Goal: Find specific page/section: Find specific page/section

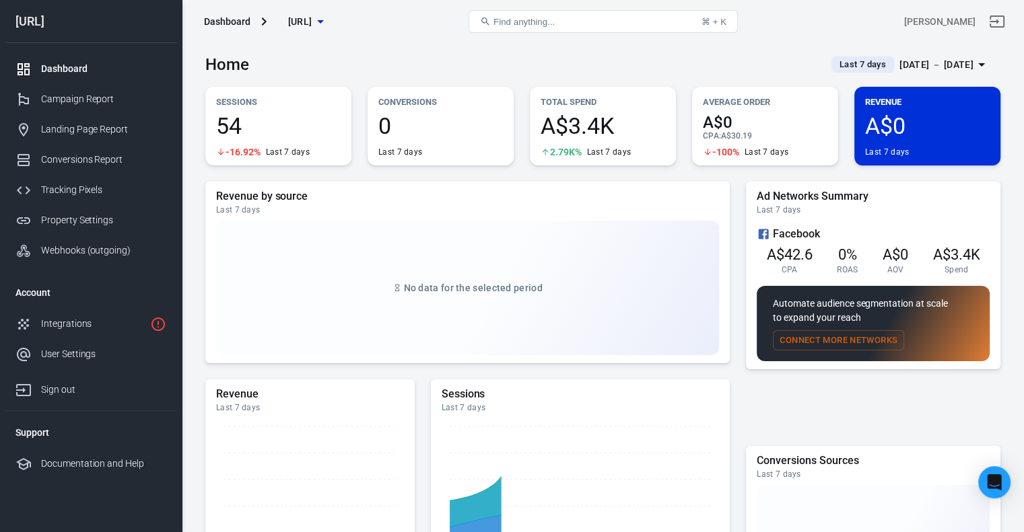
click at [328, 19] on icon "button" at bounding box center [320, 21] width 16 height 16
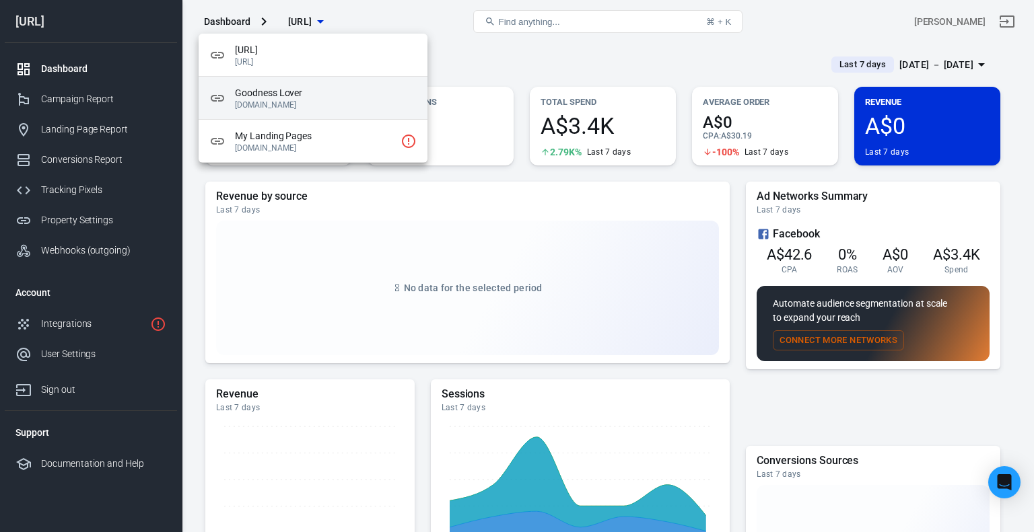
click at [334, 102] on p "[DOMAIN_NAME]" at bounding box center [326, 104] width 182 height 9
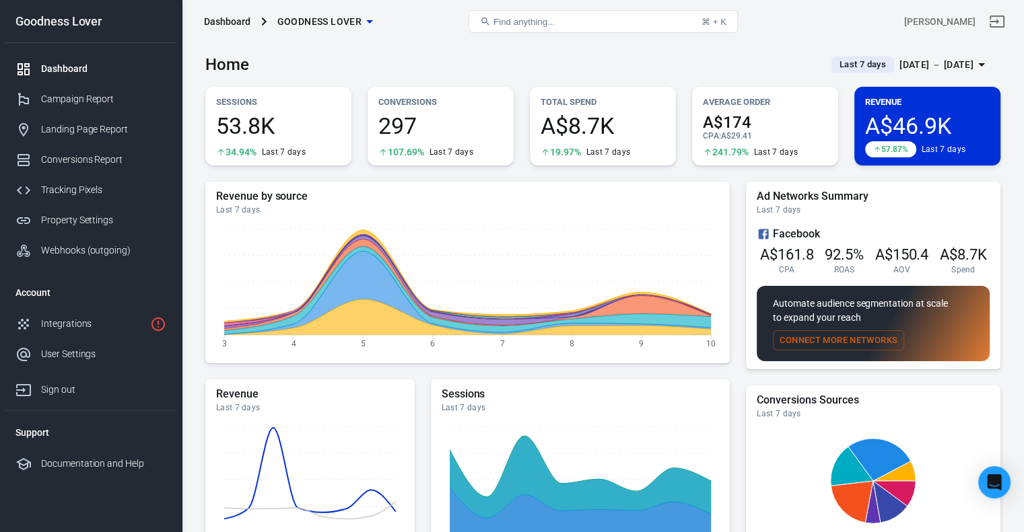
click at [928, 72] on div "[DATE] － [DATE]" at bounding box center [936, 65] width 74 height 17
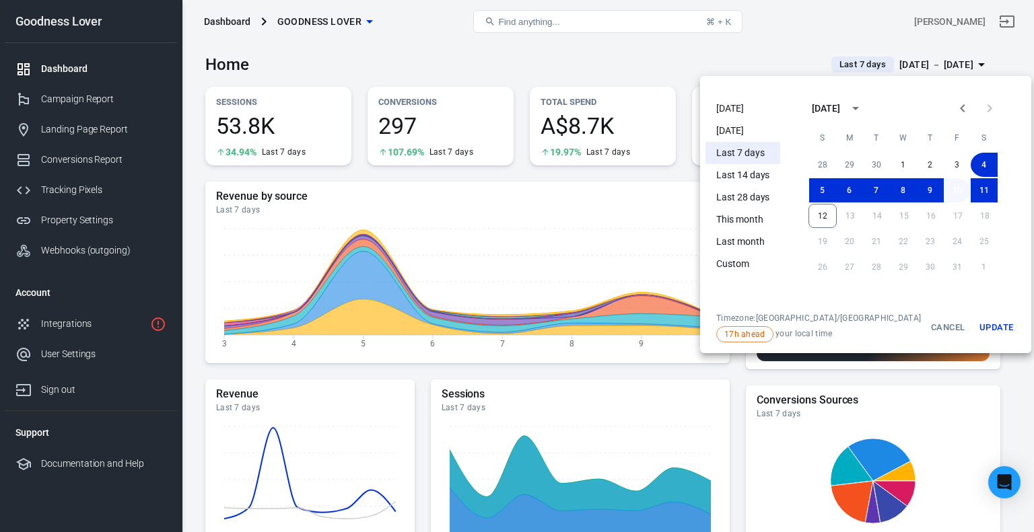
click at [946, 191] on button "10" at bounding box center [957, 190] width 27 height 24
click at [813, 218] on button "12" at bounding box center [822, 216] width 28 height 24
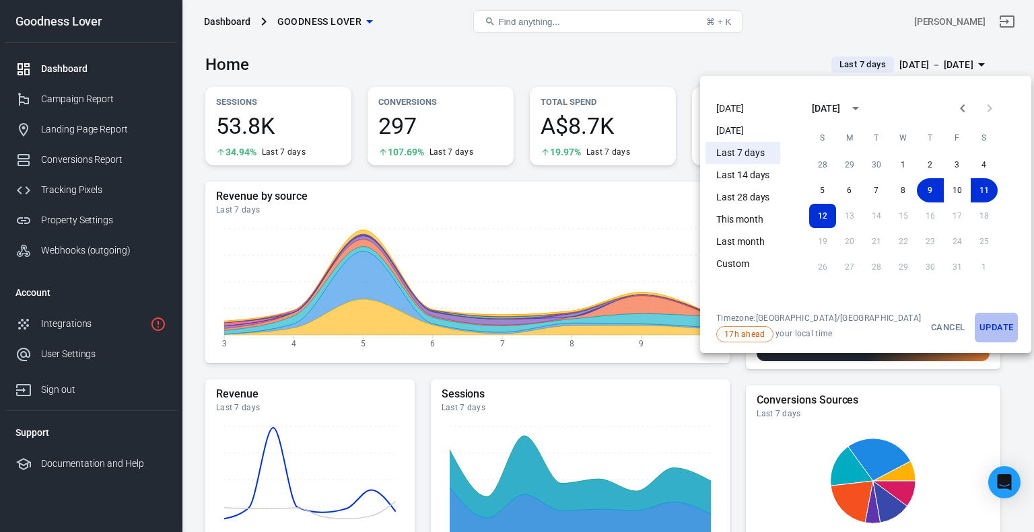
click at [975, 335] on button "Update" at bounding box center [996, 328] width 43 height 30
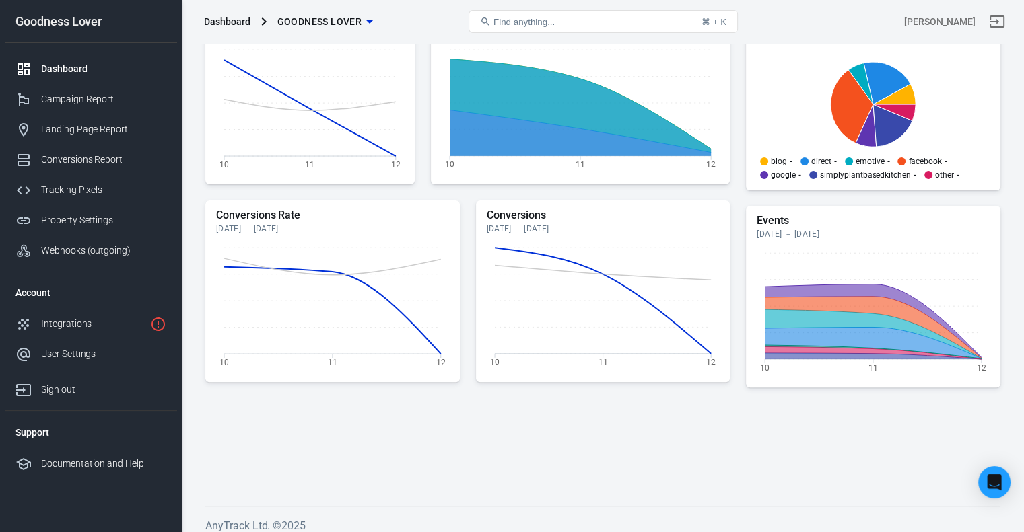
scroll to position [392, 0]
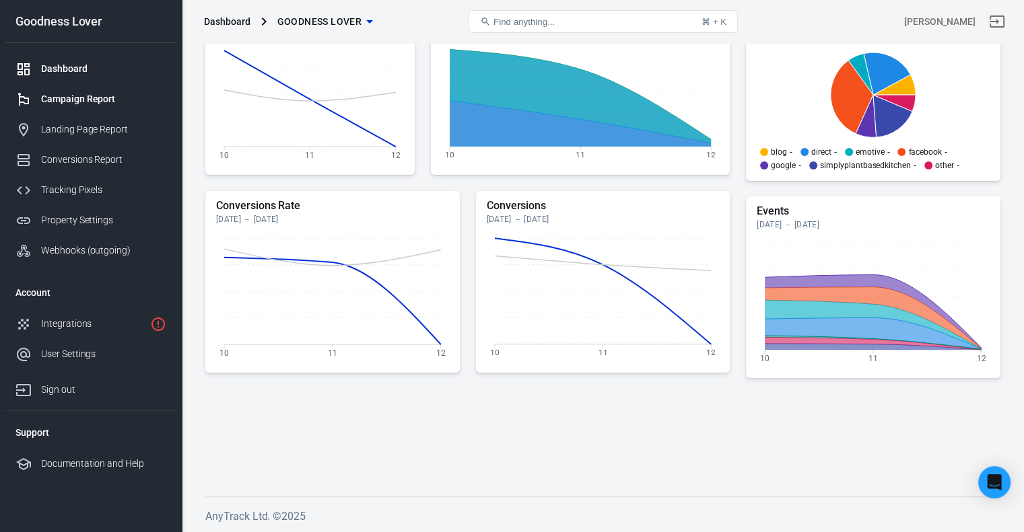
click at [89, 100] on div "Campaign Report" at bounding box center [103, 99] width 125 height 14
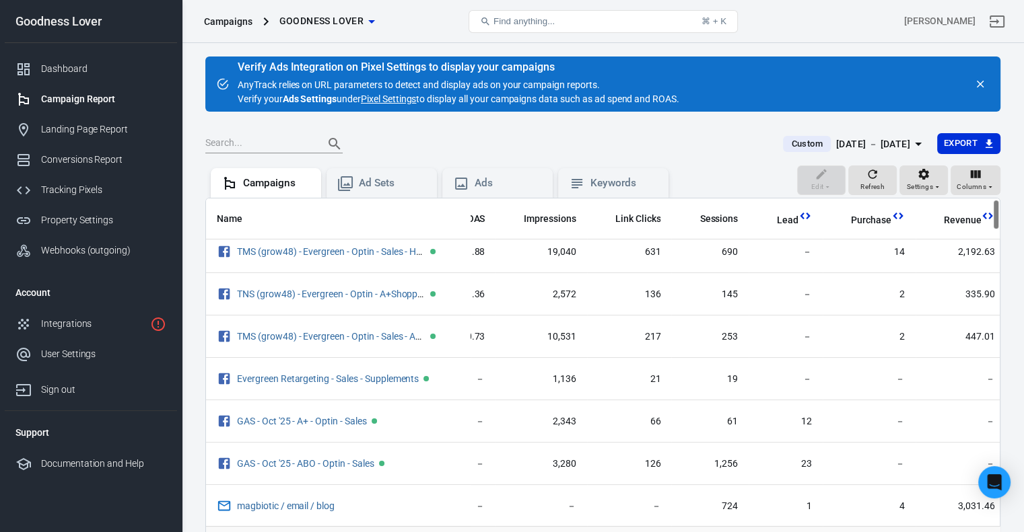
scroll to position [9, 170]
click at [975, 173] on icon "button" at bounding box center [976, 174] width 10 height 8
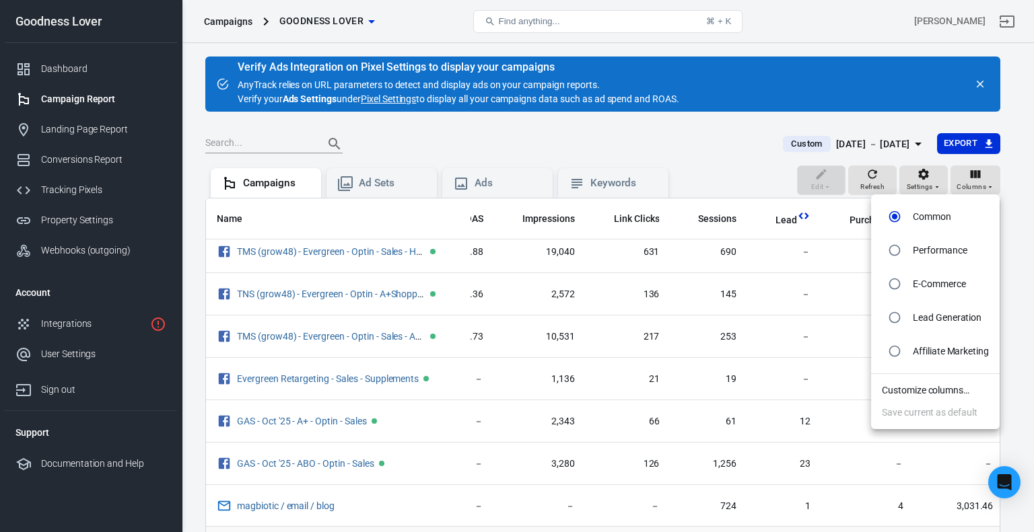
click at [936, 320] on p "Lead Generation" at bounding box center [947, 318] width 69 height 14
radio input "false"
radio input "true"
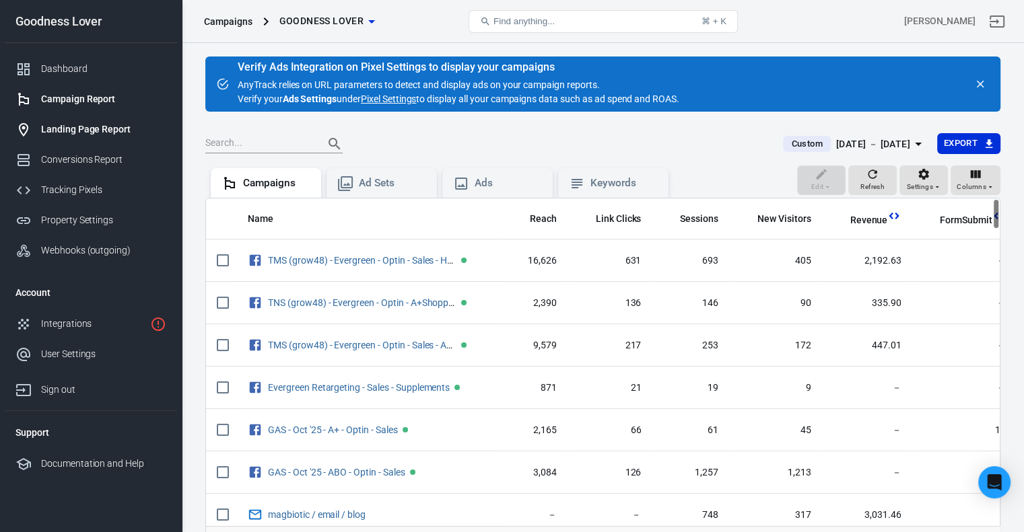
click at [102, 126] on div "Landing Page Report" at bounding box center [103, 130] width 125 height 14
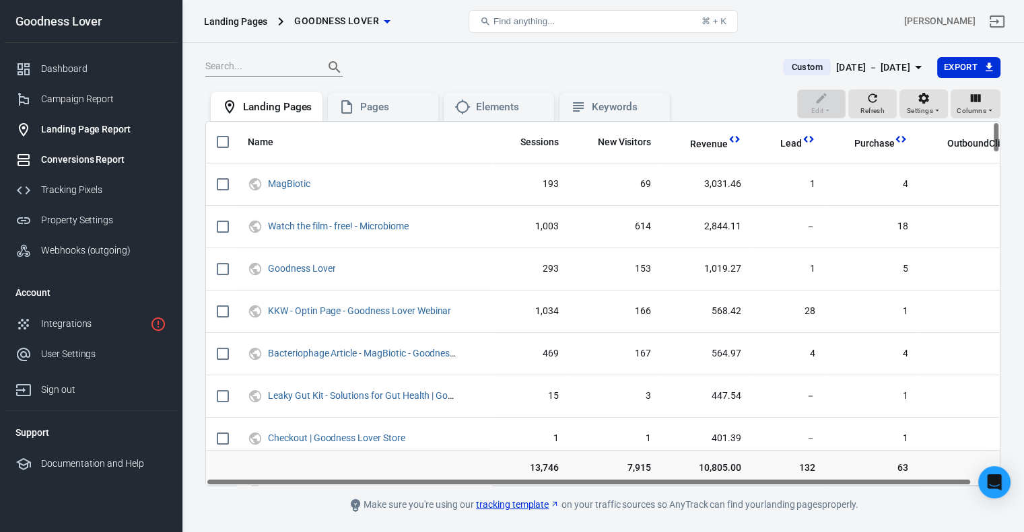
click at [100, 155] on div "Conversions Report" at bounding box center [103, 160] width 125 height 14
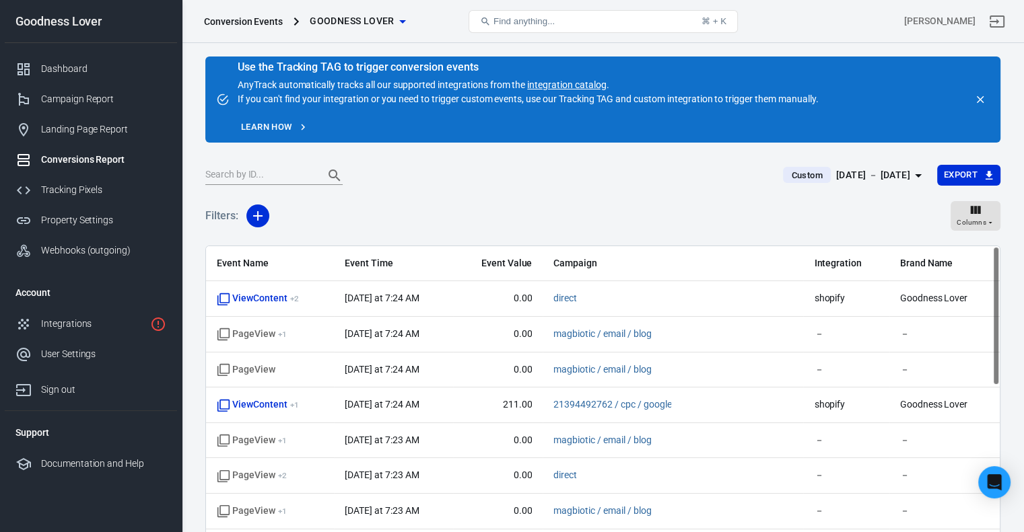
scroll to position [102, 0]
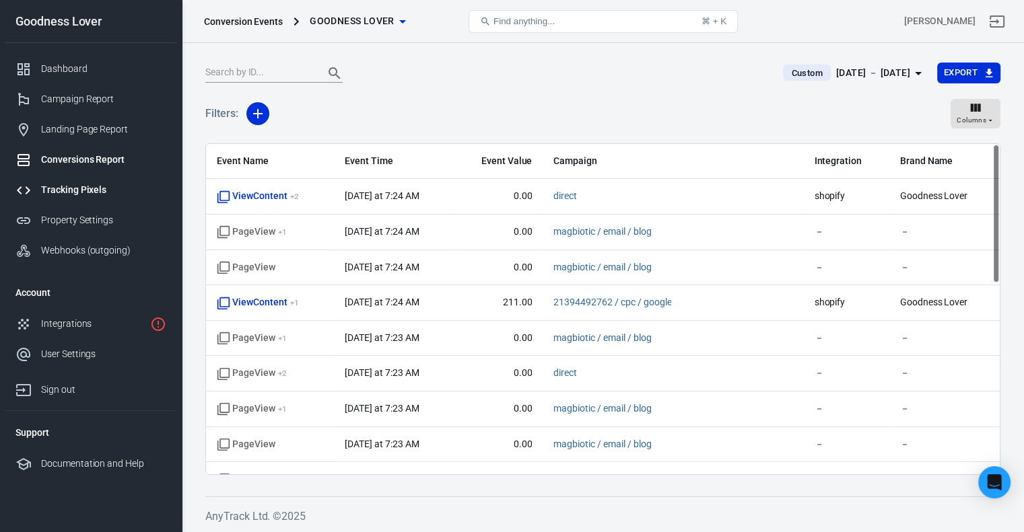
click at [94, 188] on div "Tracking Pixels" at bounding box center [103, 190] width 125 height 14
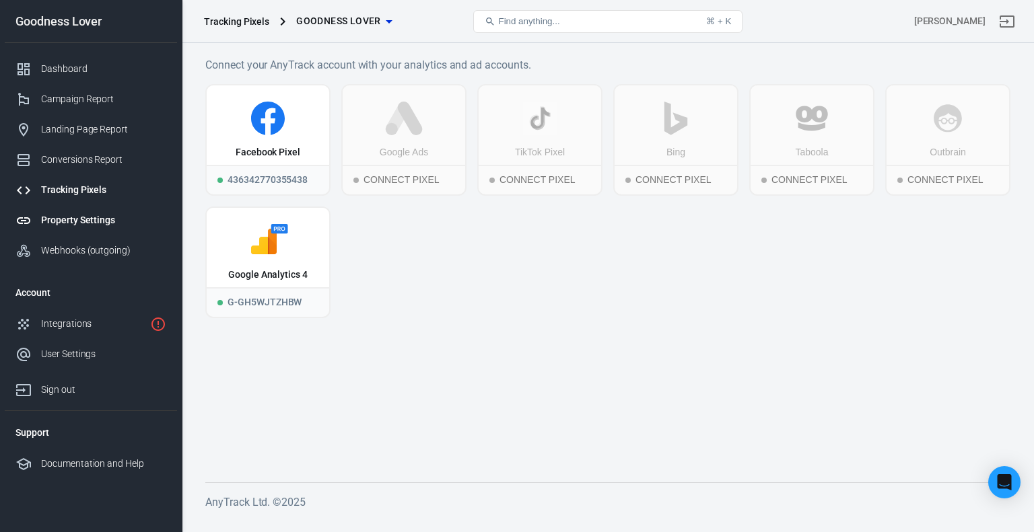
click at [85, 211] on link "Property Settings" at bounding box center [91, 220] width 172 height 30
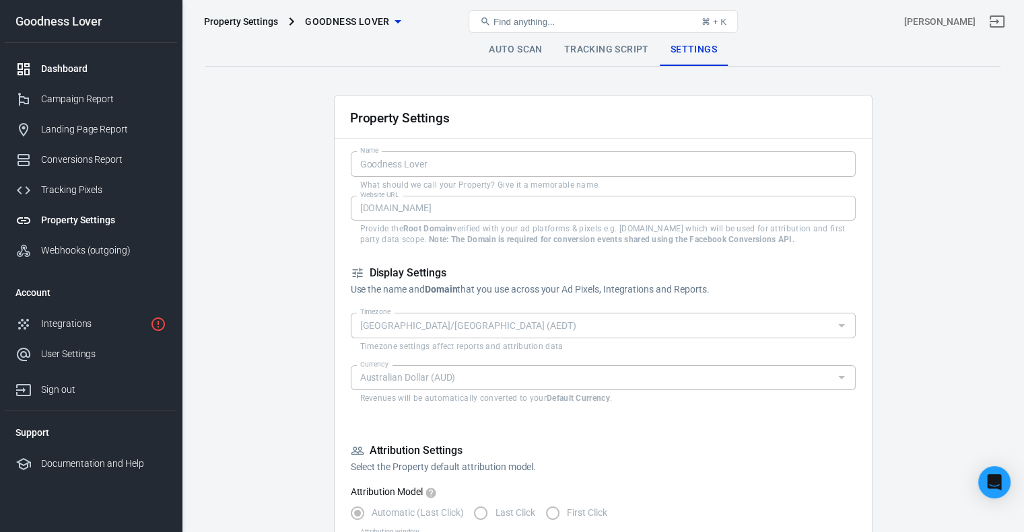
click at [83, 68] on div "Dashboard" at bounding box center [103, 69] width 125 height 14
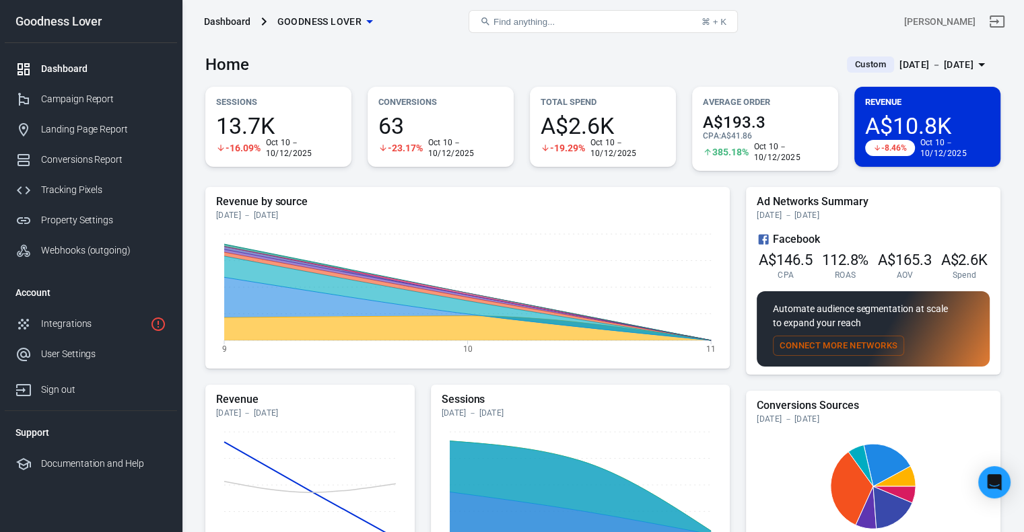
click at [570, 18] on button "Find anything... ⌘ + K" at bounding box center [602, 21] width 269 height 23
click at [488, 21] on icon at bounding box center [485, 21] width 11 height 11
click at [573, 24] on button "Find anything... ⌘ + K" at bounding box center [602, 21] width 269 height 23
click at [634, 24] on button "Find anything... ⌘ + K" at bounding box center [602, 21] width 269 height 23
click at [676, 20] on button "Find anything... ⌘ + K" at bounding box center [602, 21] width 269 height 23
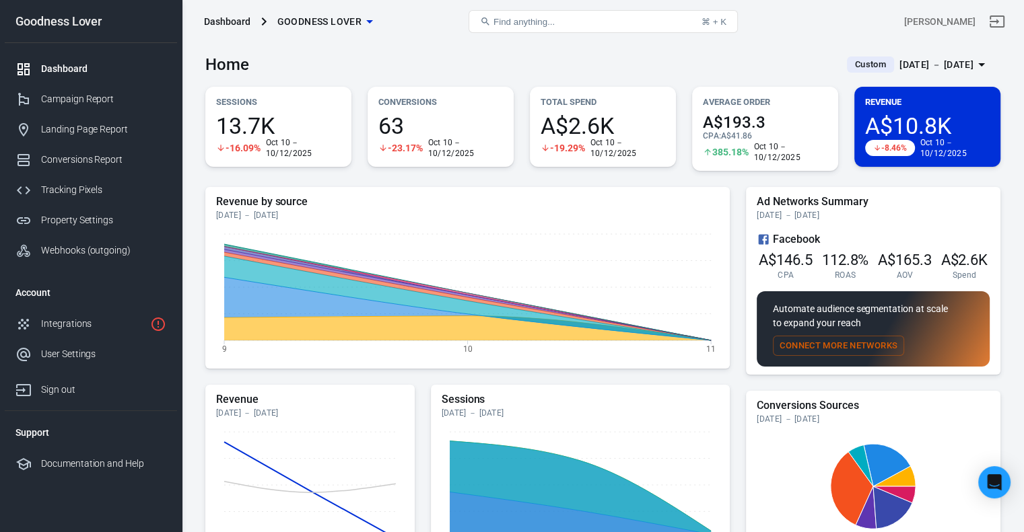
click at [676, 20] on button "Find anything... ⌘ + K" at bounding box center [602, 21] width 269 height 23
click at [92, 129] on div "Landing Page Report" at bounding box center [103, 130] width 125 height 14
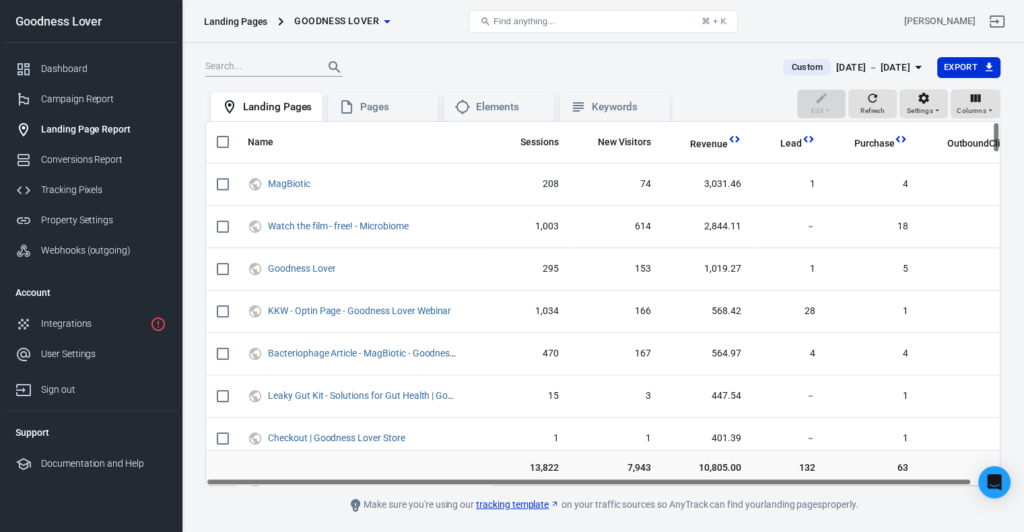
click at [531, 22] on span "Find anything..." at bounding box center [523, 21] width 61 height 10
click at [237, 65] on input "text" at bounding box center [259, 68] width 108 height 18
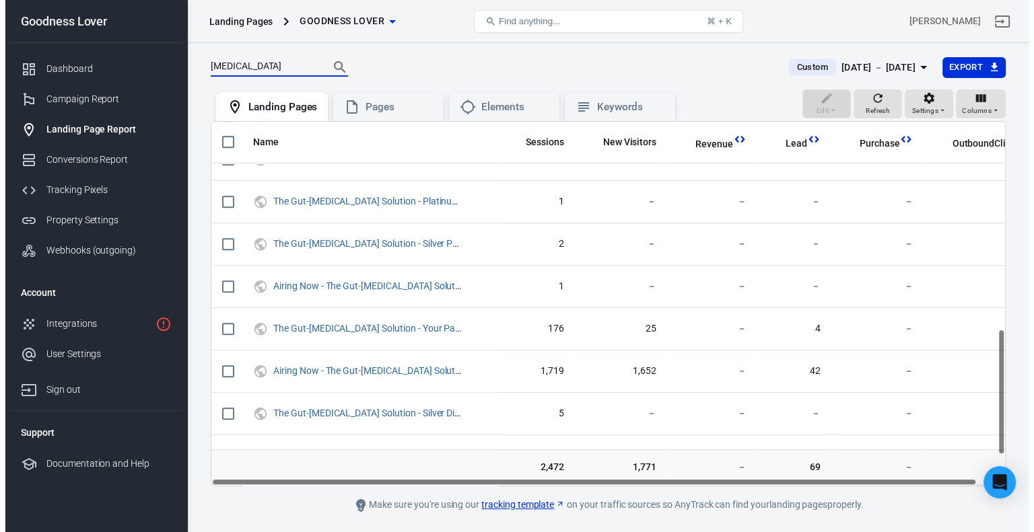
scroll to position [673, 0]
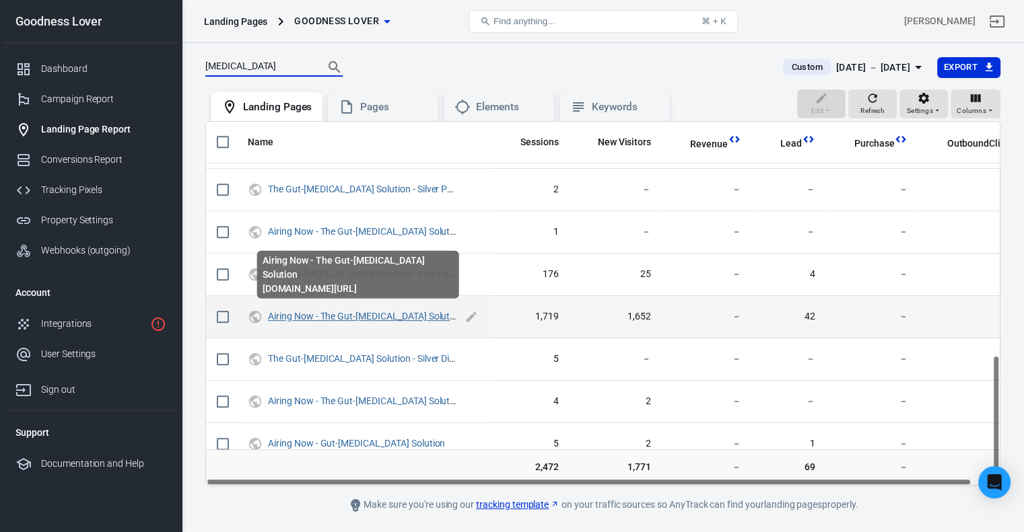
type input "[MEDICAL_DATA]"
click at [382, 314] on link "Airing Now - The Gut-[MEDICAL_DATA] Solution" at bounding box center [365, 316] width 195 height 11
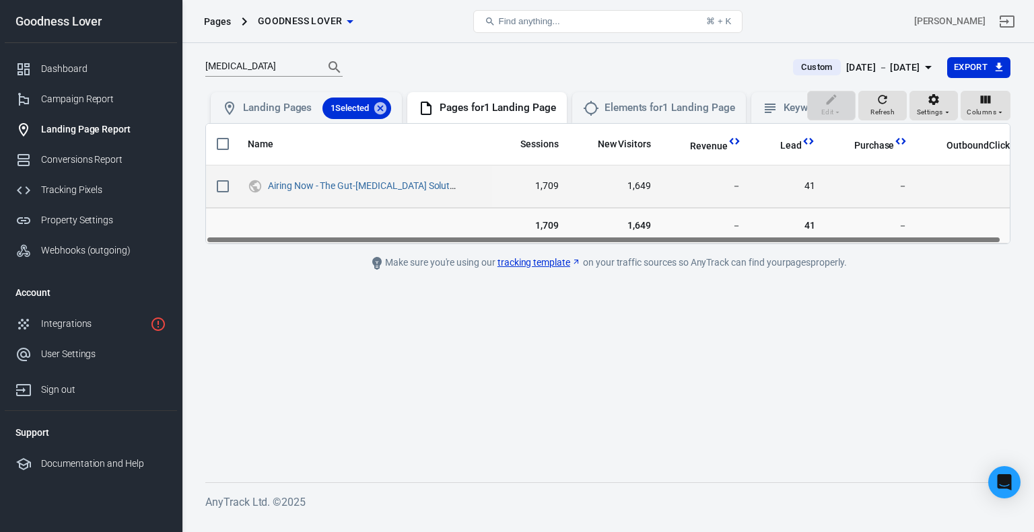
scroll to position [0, 8]
